Goal: Communication & Community: Answer question/provide support

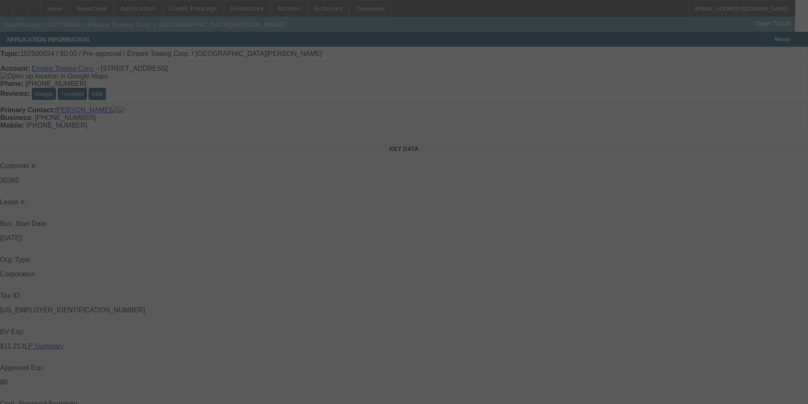
select select "0"
select select "2"
select select "0.1"
select select "4"
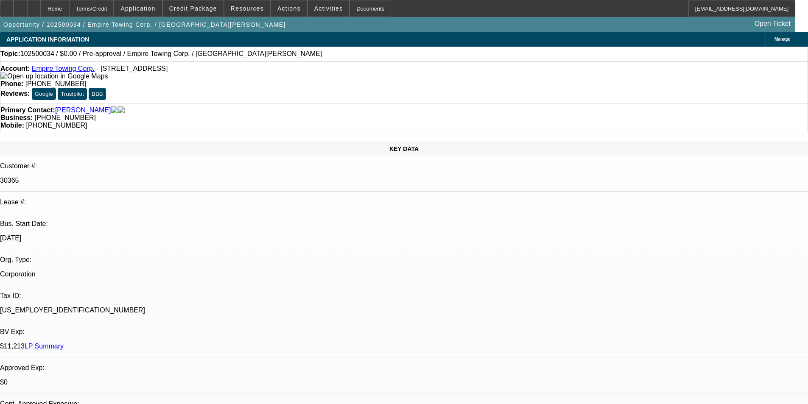
radio input "true"
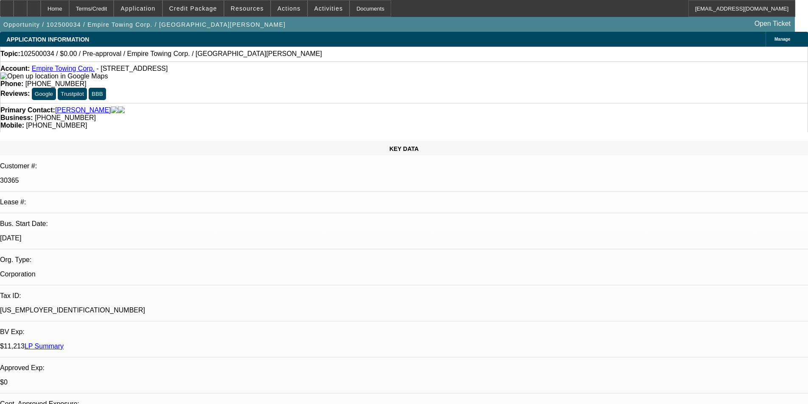
type textarea "01 DISC DEAL, NO PAY HISTORY WITH BFC, 03 SERVICED PAYS WELL, GPS STOPPED 9/2025"
radio input "false"
radio input "true"
